Goal: Task Accomplishment & Management: Manage account settings

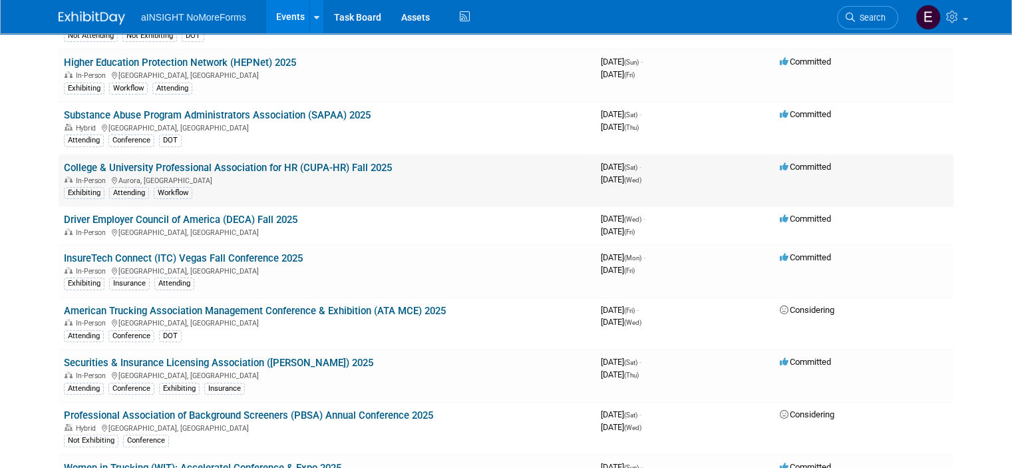
scroll to position [266, 0]
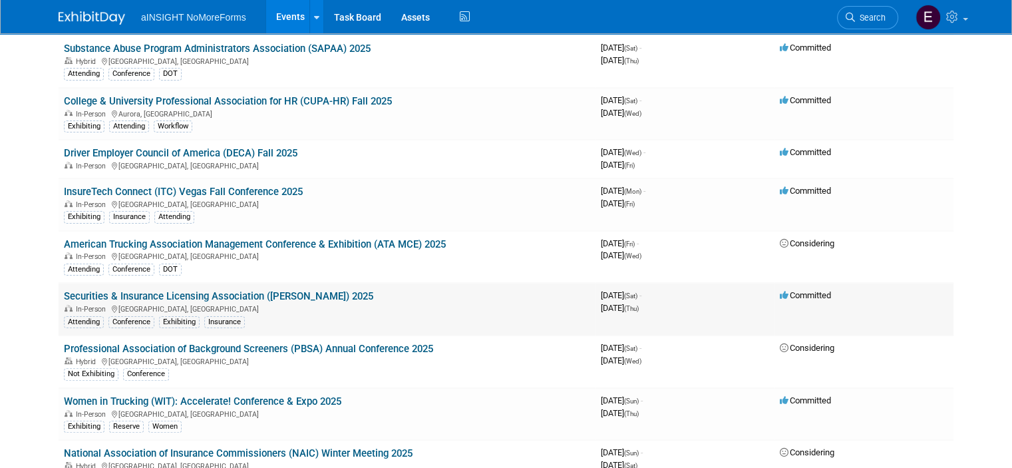
click at [205, 296] on link "Securities & Insurance Licensing Association ([PERSON_NAME]) 2025" at bounding box center [218, 296] width 309 height 12
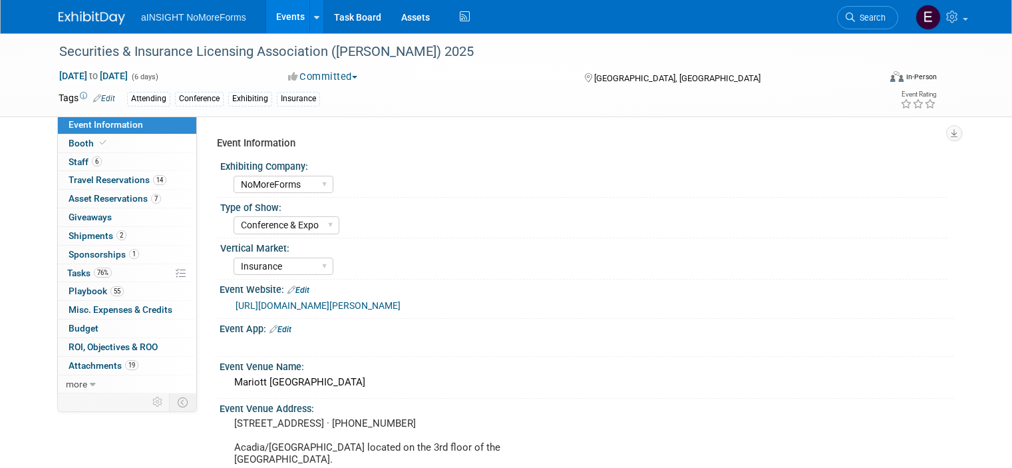
select select "NoMoreForms"
select select "Conference & Expo"
select select "Insurance"
select select "Booth Access Only"
select select "No"
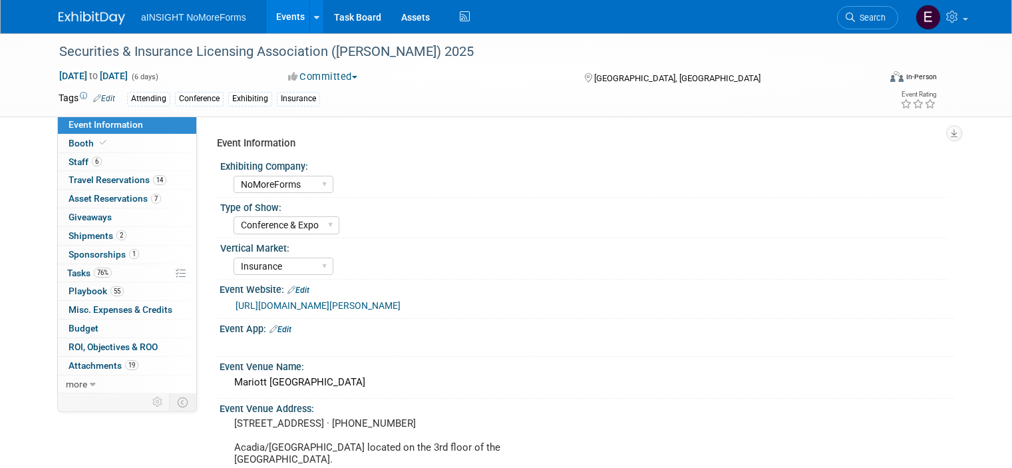
select select "Yes"
select select "No"
select select "Yes"
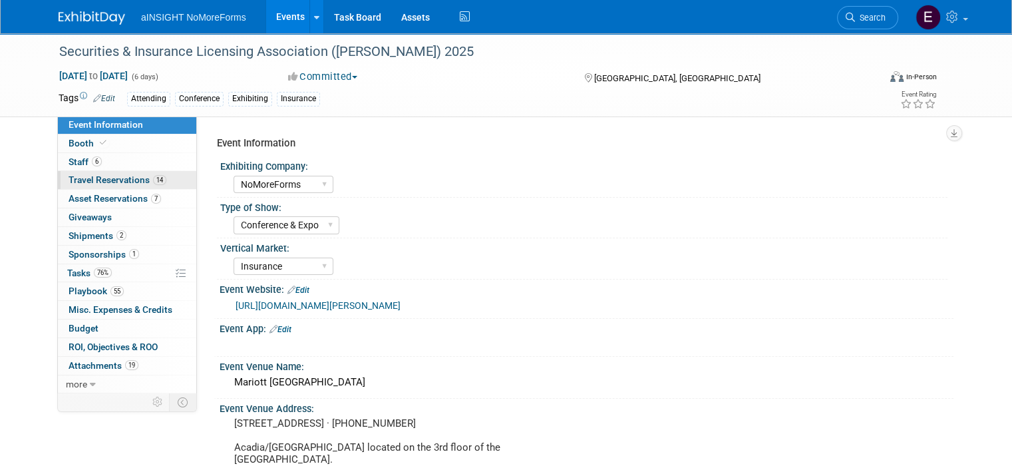
click at [127, 183] on span "Travel Reservations 14" at bounding box center [118, 179] width 98 height 11
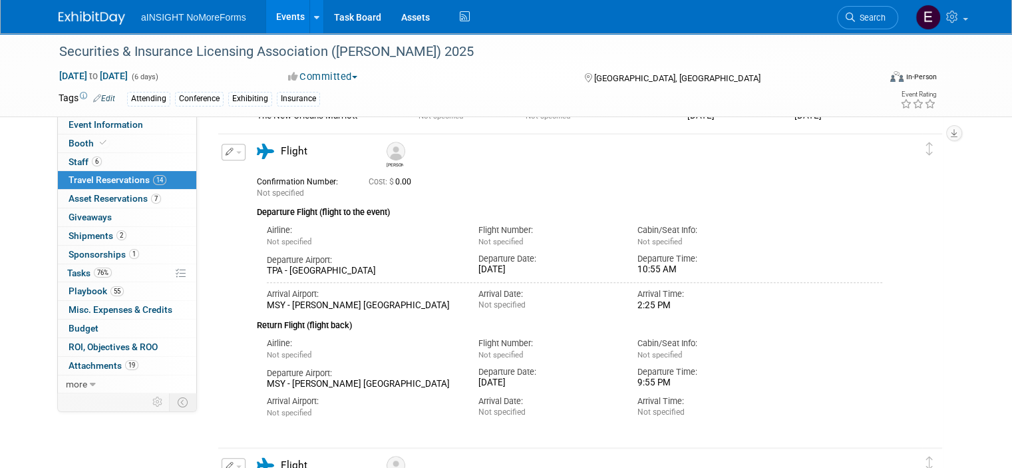
scroll to position [897, 0]
